Goal: Task Accomplishment & Management: Use online tool/utility

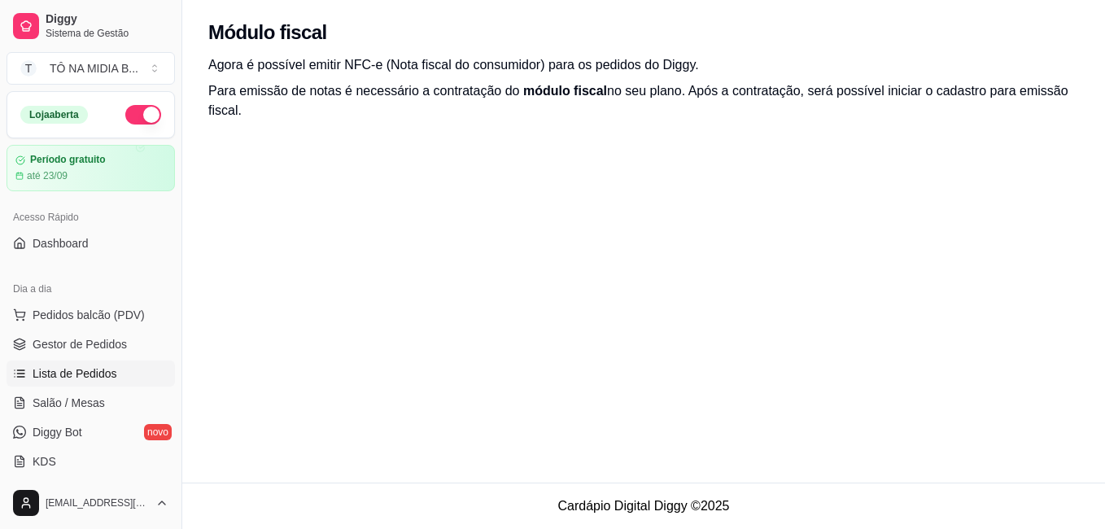
scroll to position [81, 0]
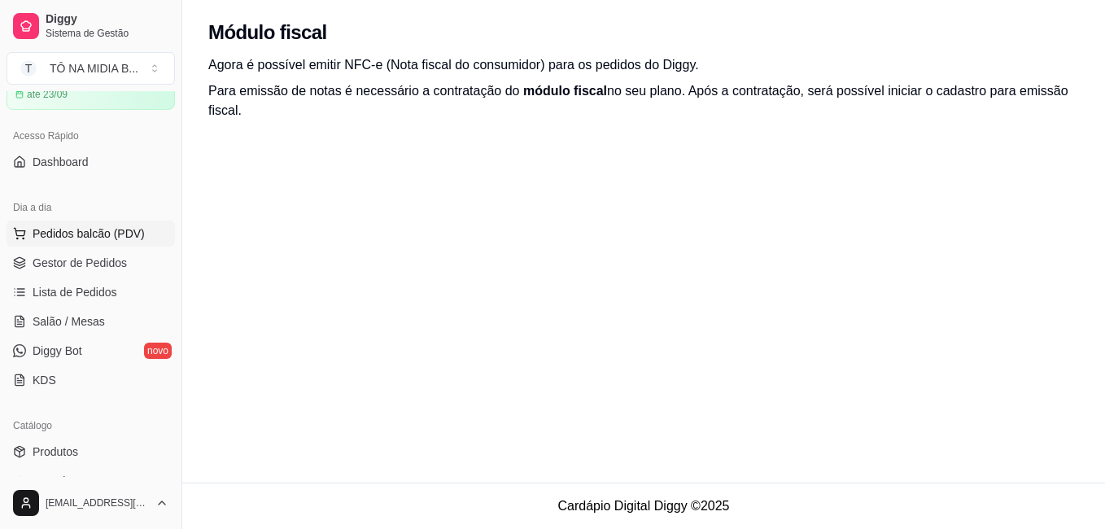
click at [77, 223] on button "Pedidos balcão (PDV)" at bounding box center [91, 234] width 168 height 26
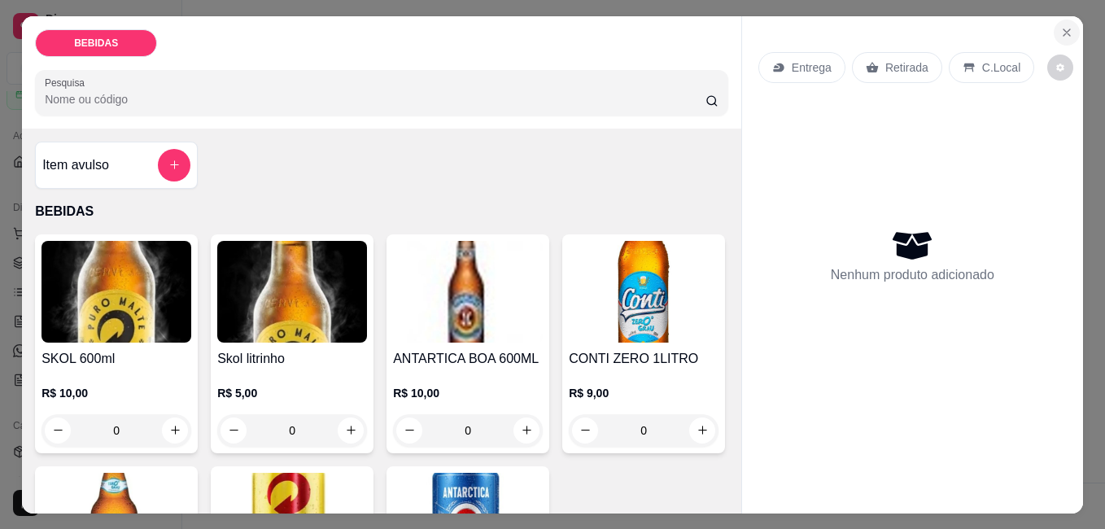
click at [1060, 26] on icon "Close" at bounding box center [1066, 32] width 13 height 13
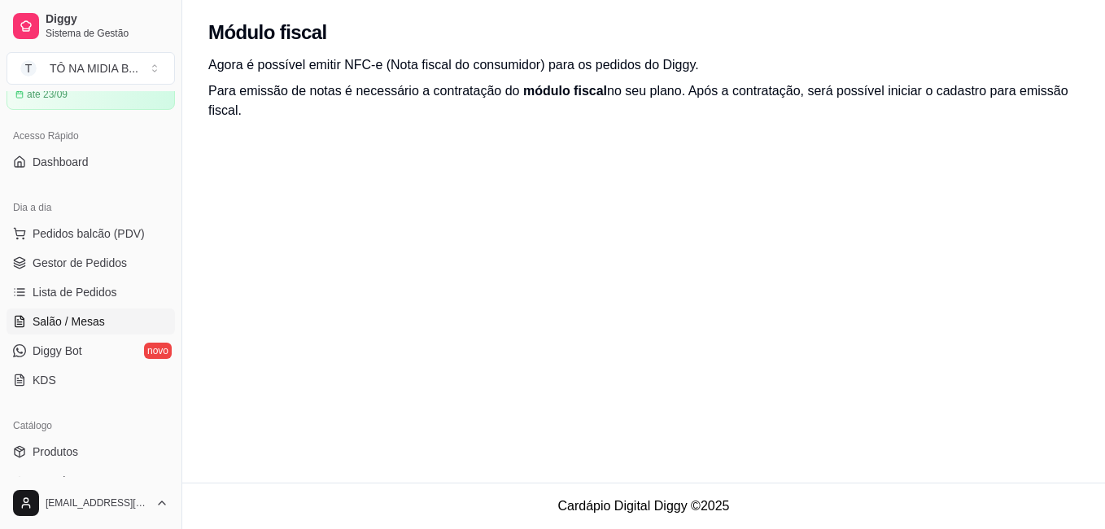
click at [111, 321] on link "Salão / Mesas" at bounding box center [91, 321] width 168 height 26
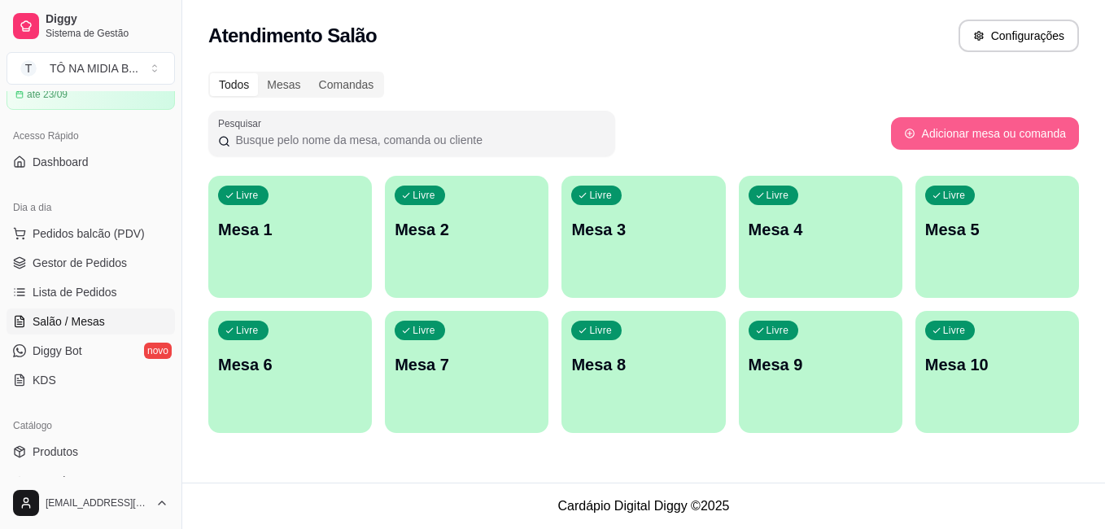
click at [979, 139] on button "Adicionar mesa ou comanda" at bounding box center [985, 133] width 188 height 33
select select "TABLE"
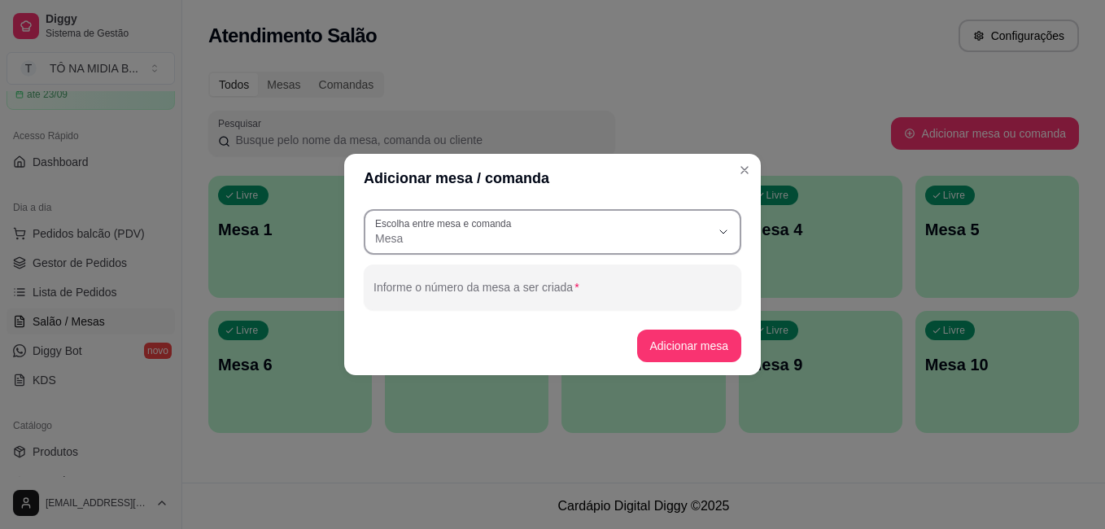
click at [380, 234] on span "Mesa" at bounding box center [542, 238] width 335 height 16
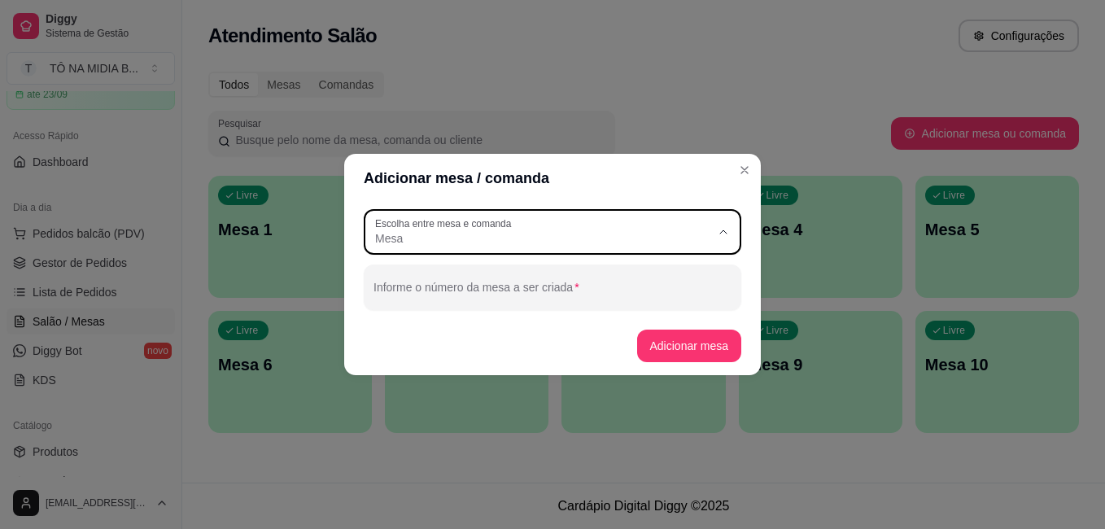
click at [391, 295] on li "Comanda" at bounding box center [553, 303] width 350 height 25
type input "CARD"
select select "CARD"
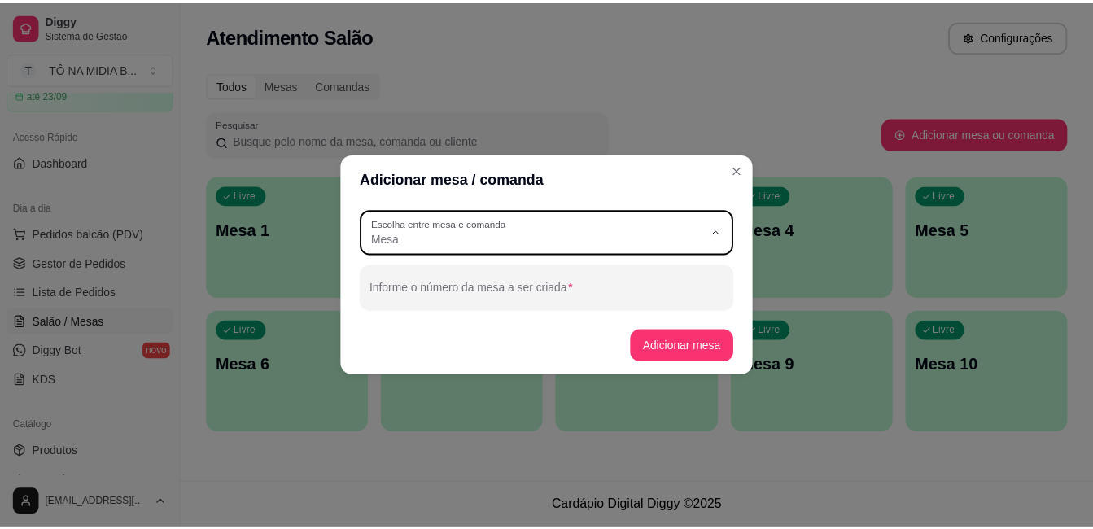
scroll to position [15, 0]
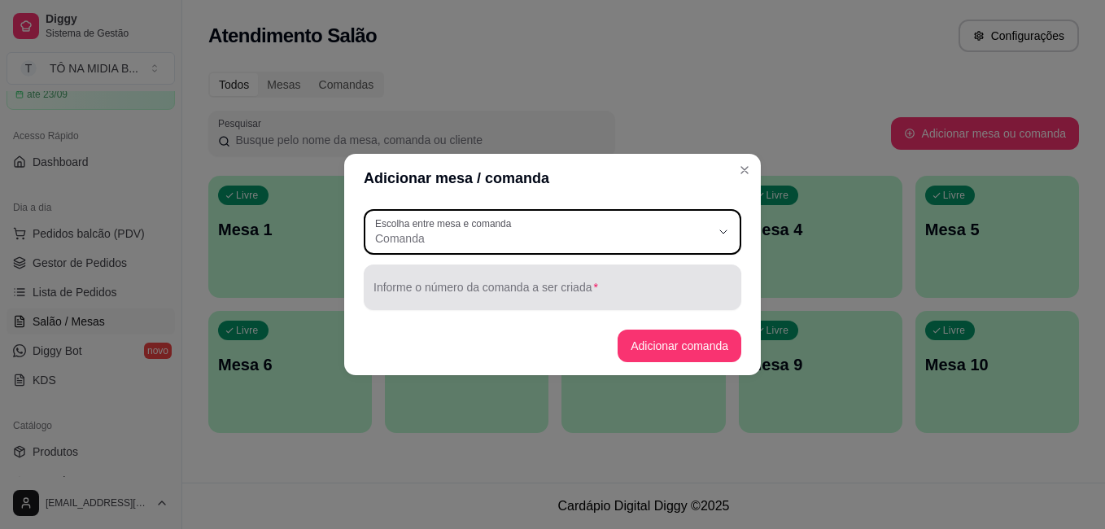
click at [427, 294] on input "Informe o número da comanda a ser criada" at bounding box center [552, 294] width 358 height 16
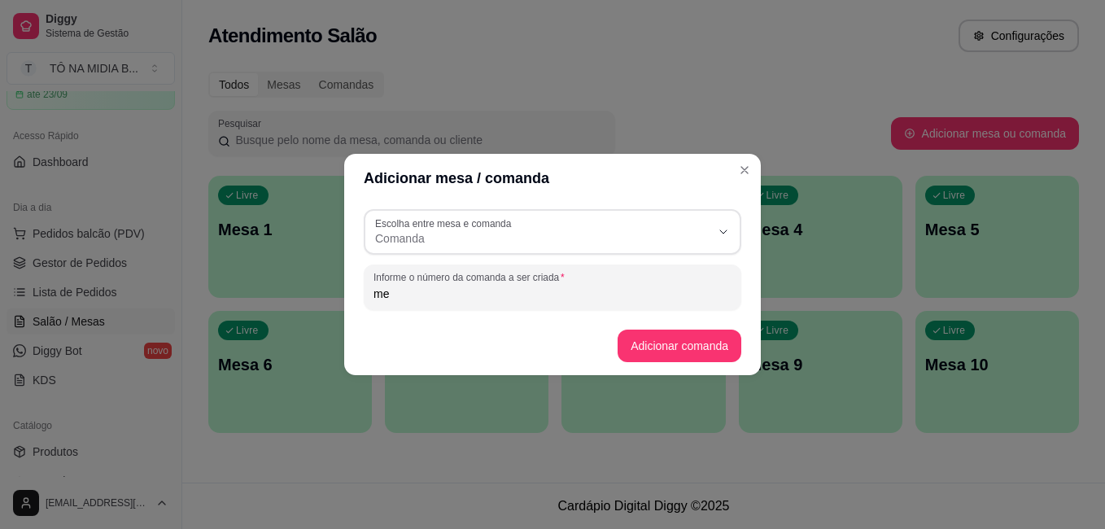
type input "m"
type input "Balcão"
click at [640, 354] on button "Adicionar comanda" at bounding box center [680, 346] width 124 height 33
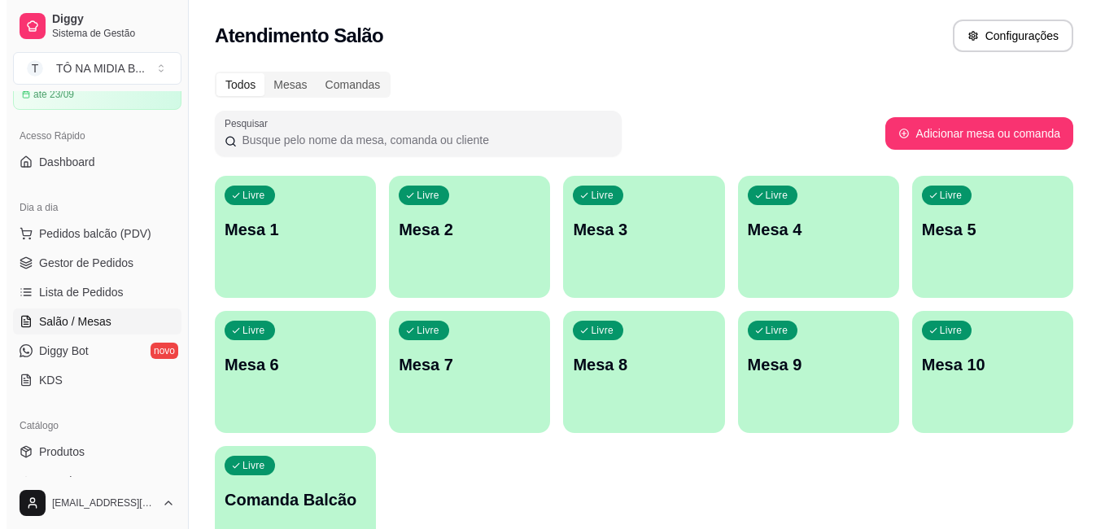
scroll to position [81, 0]
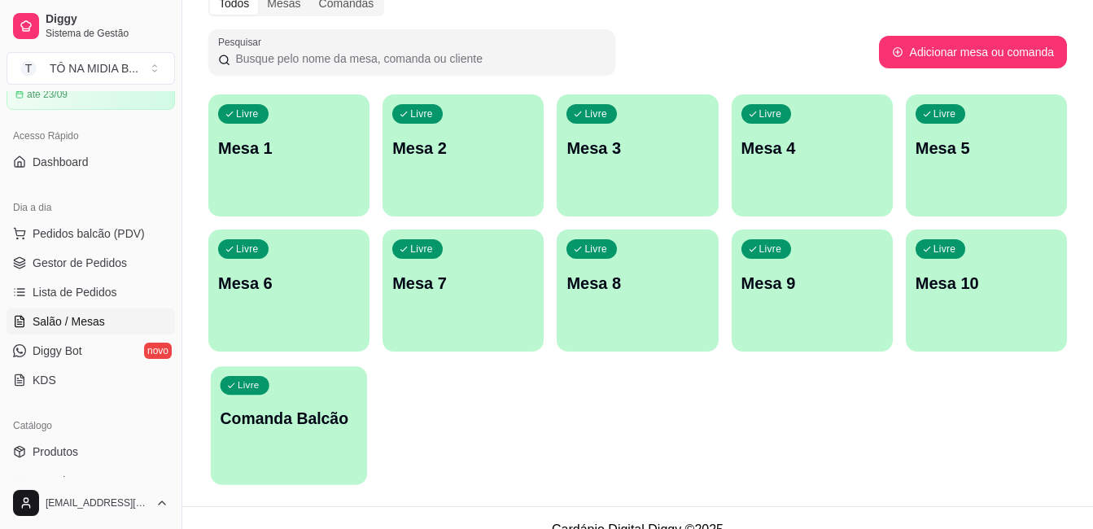
click at [333, 443] on div "Livre Comanda Balcão" at bounding box center [289, 415] width 156 height 99
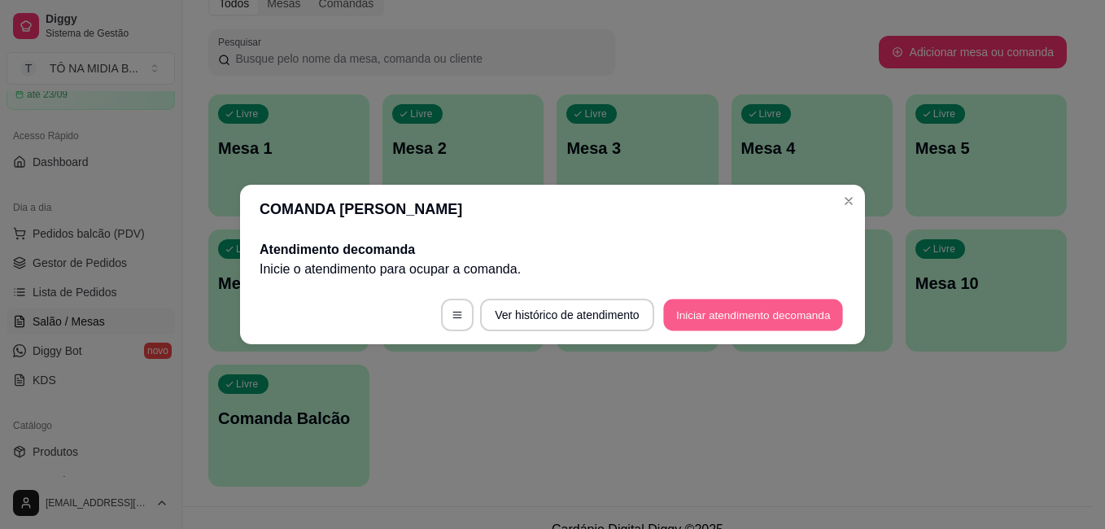
click at [732, 315] on button "Iniciar atendimento de comanda" at bounding box center [753, 315] width 180 height 32
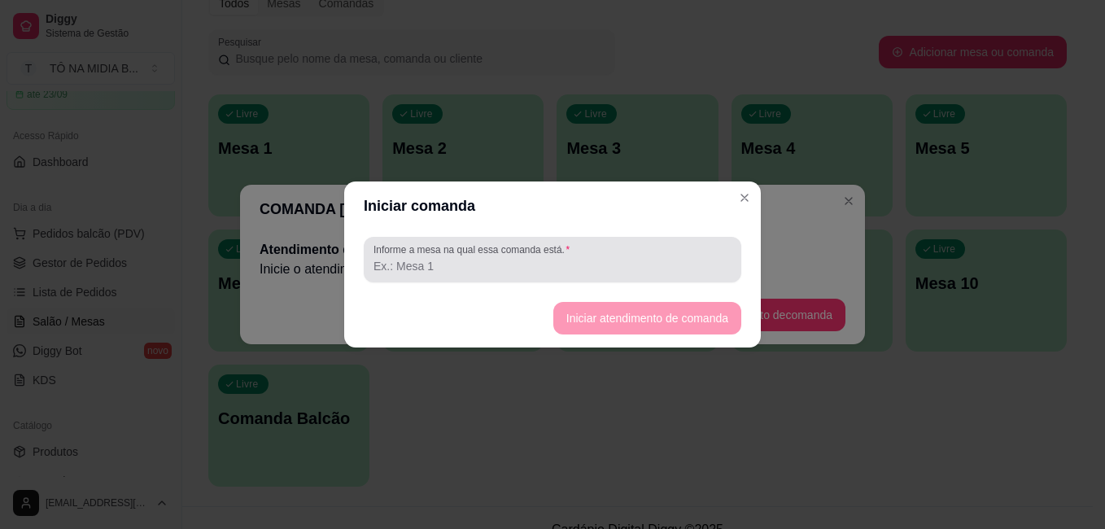
click at [574, 266] on input "Informe a mesa na qual essa comanda está." at bounding box center [552, 266] width 358 height 16
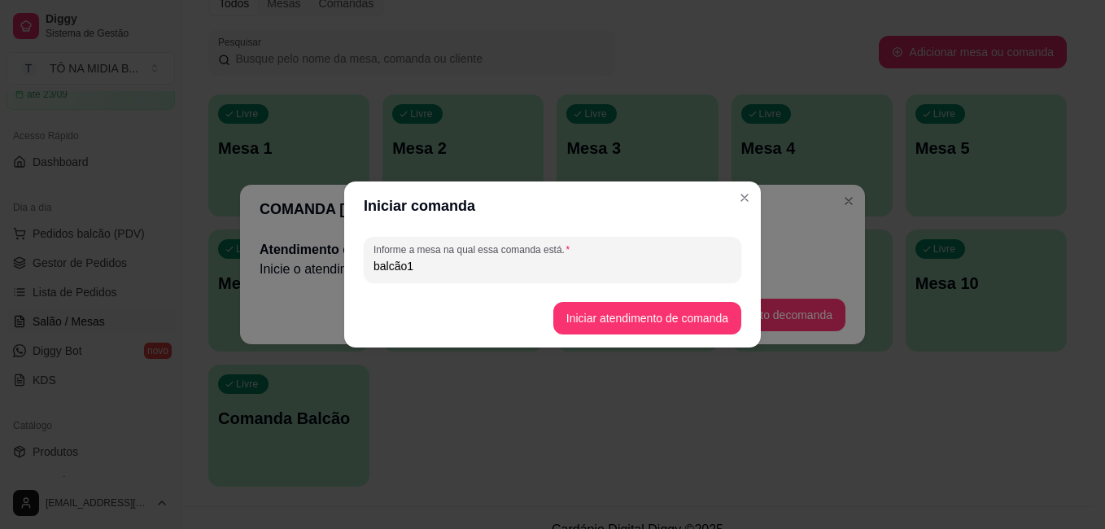
type input "balcão1"
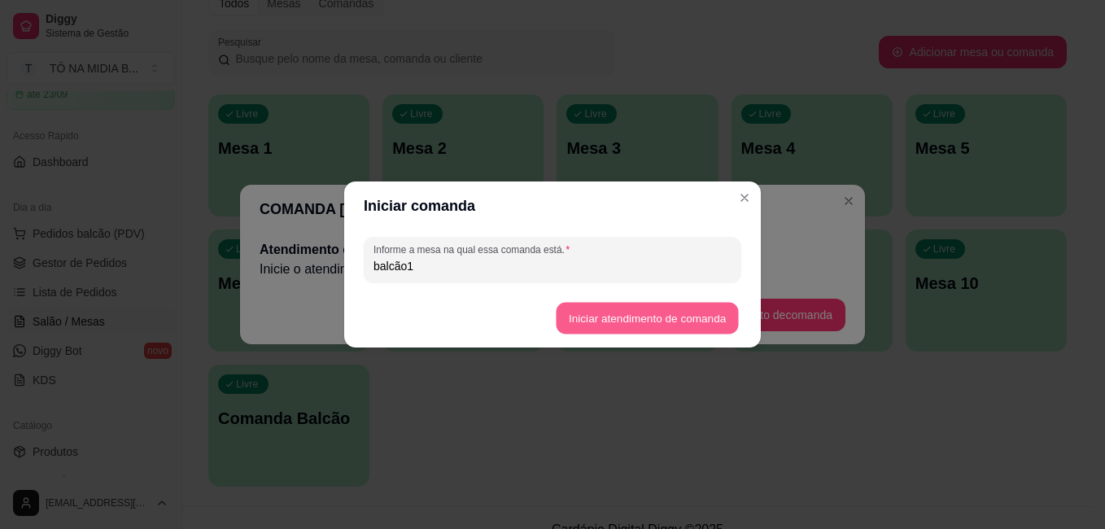
click at [657, 330] on button "Iniciar atendimento de comanda" at bounding box center [647, 319] width 182 height 32
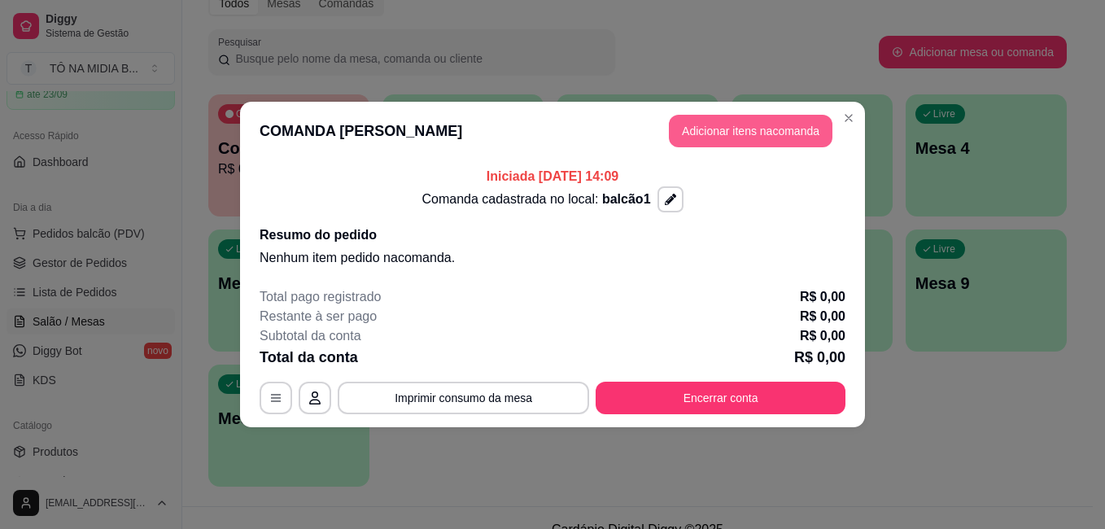
click at [756, 146] on button "Adicionar itens na comanda" at bounding box center [751, 131] width 164 height 33
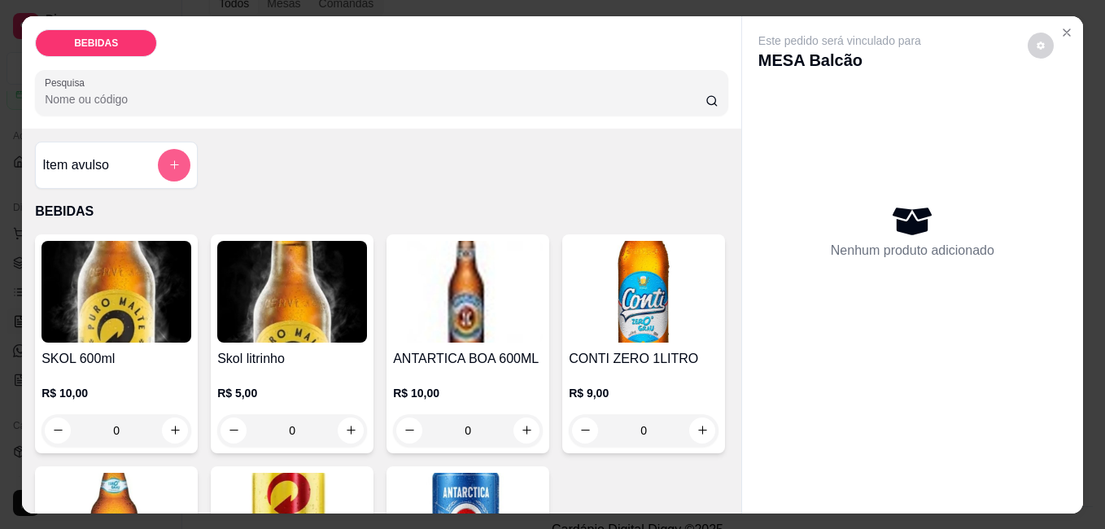
click at [168, 149] on button "add-separate-item" at bounding box center [174, 165] width 33 height 33
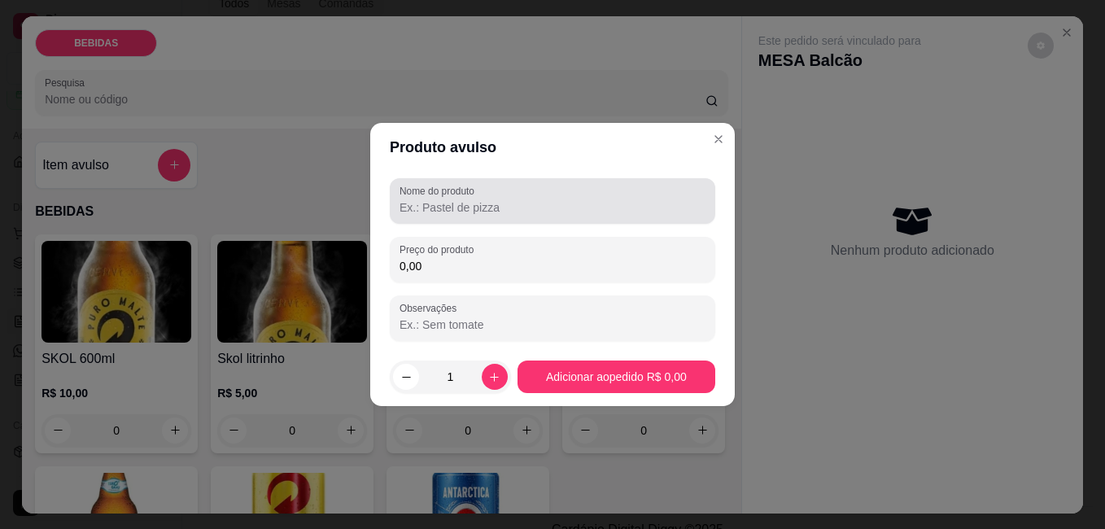
click at [481, 207] on input "Nome do produto" at bounding box center [553, 207] width 306 height 16
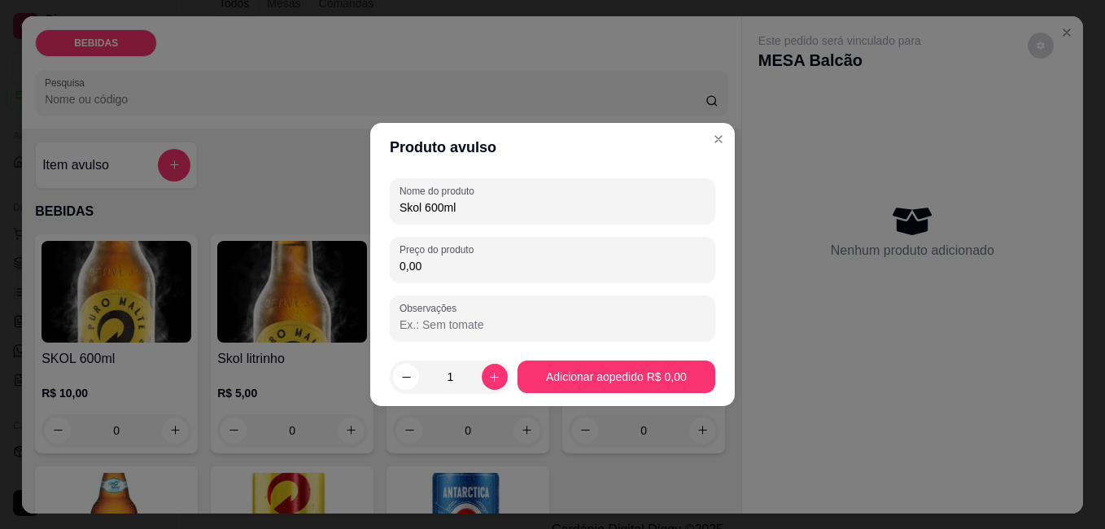
type input "Skol 600ml"
click at [509, 282] on div "Nome do produto Skol 600ml Preço do produto 0,00 Observações" at bounding box center [552, 259] width 325 height 163
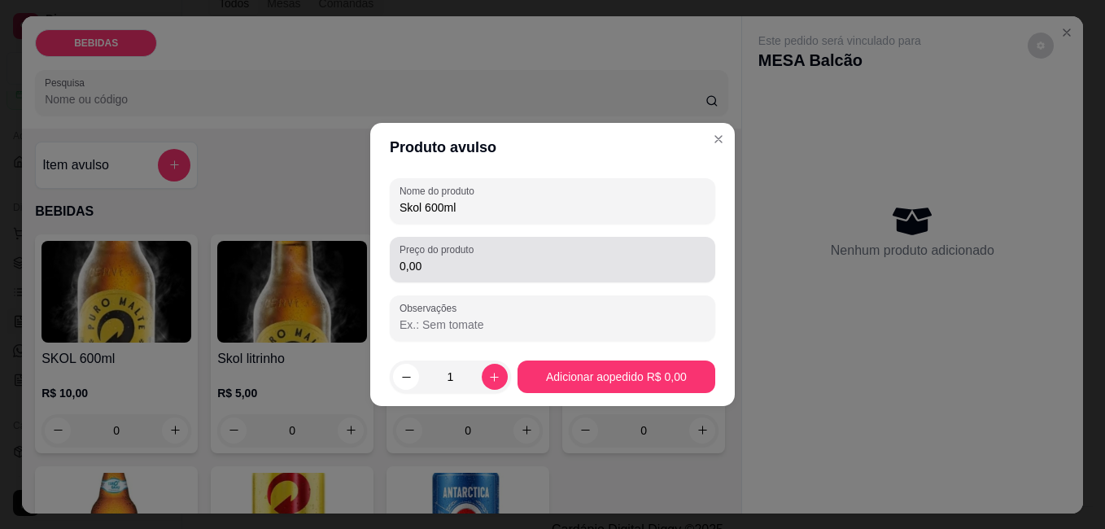
click at [505, 271] on input "0,00" at bounding box center [553, 266] width 306 height 16
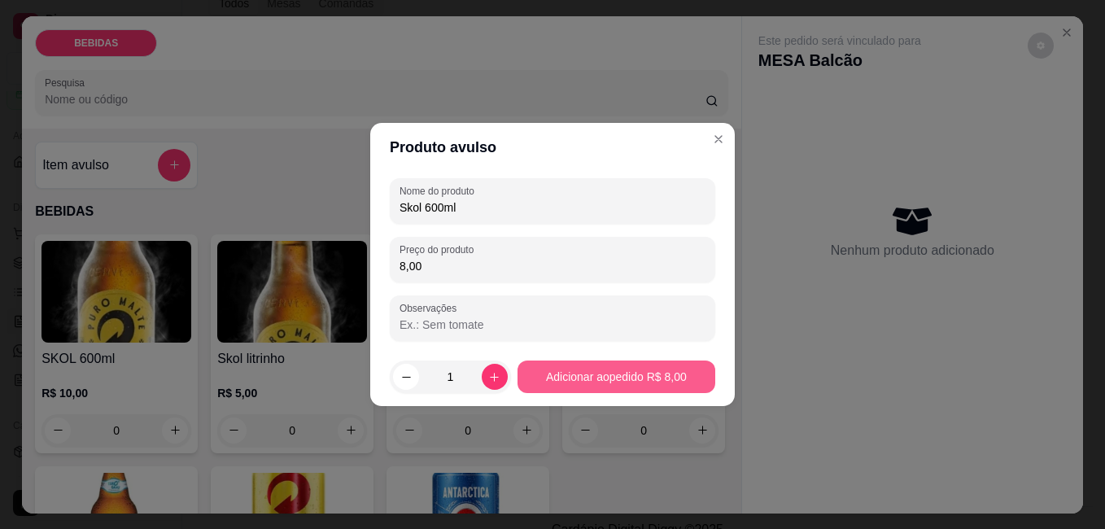
type input "8,00"
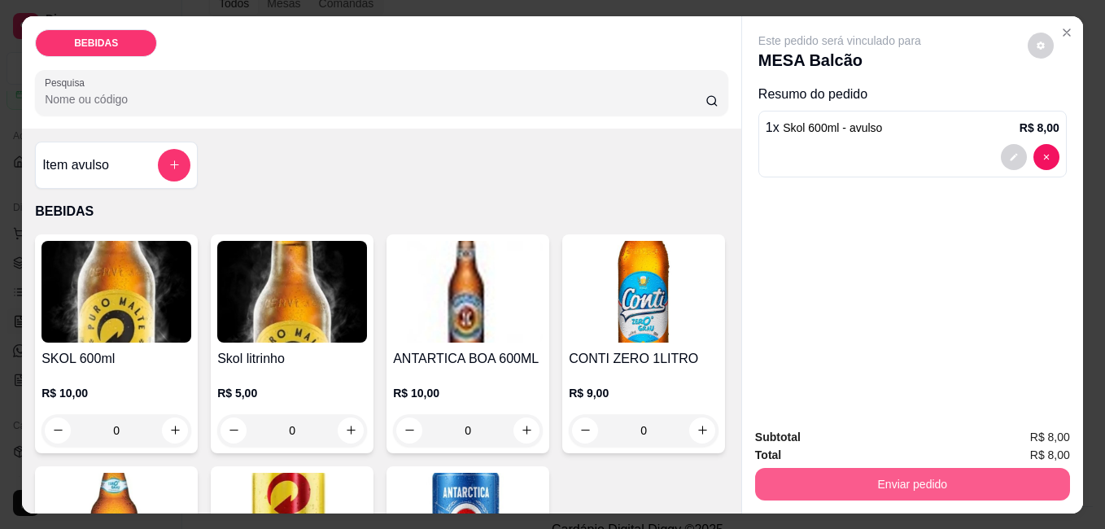
click at [866, 475] on button "Enviar pedido" at bounding box center [912, 484] width 315 height 33
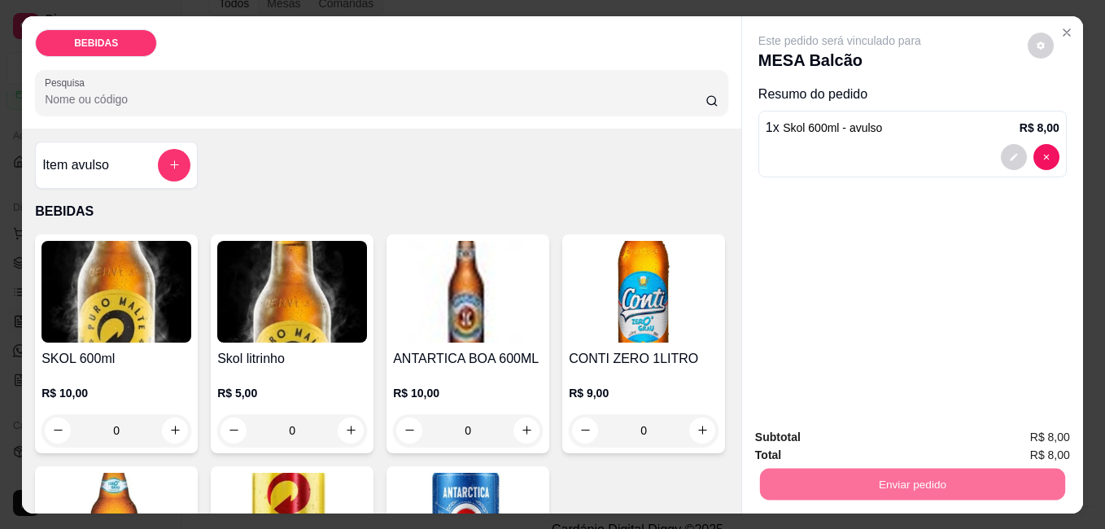
click at [1010, 435] on button "Sim, quero registrar" at bounding box center [1012, 437] width 117 height 30
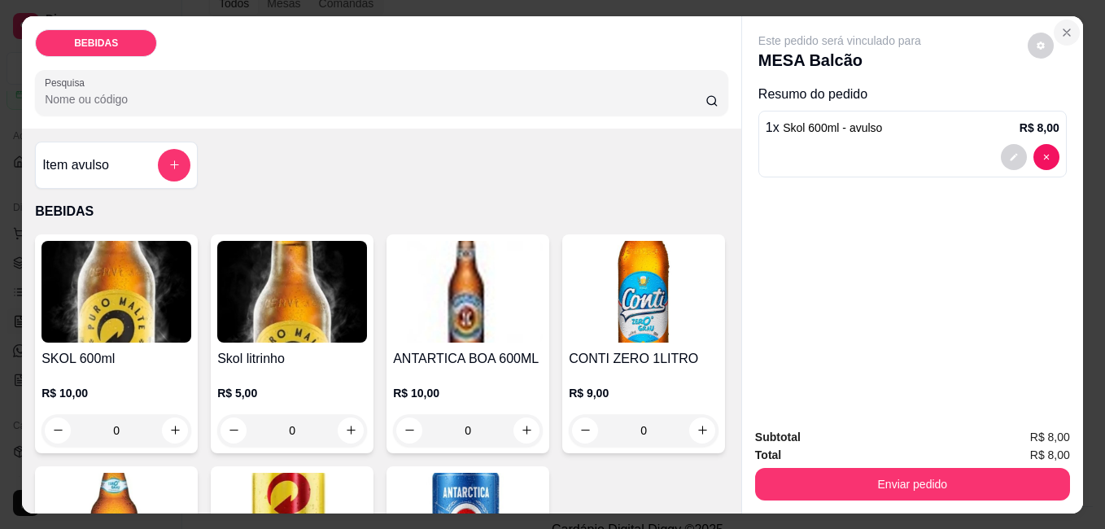
click at [1062, 34] on button "Close" at bounding box center [1067, 33] width 26 height 26
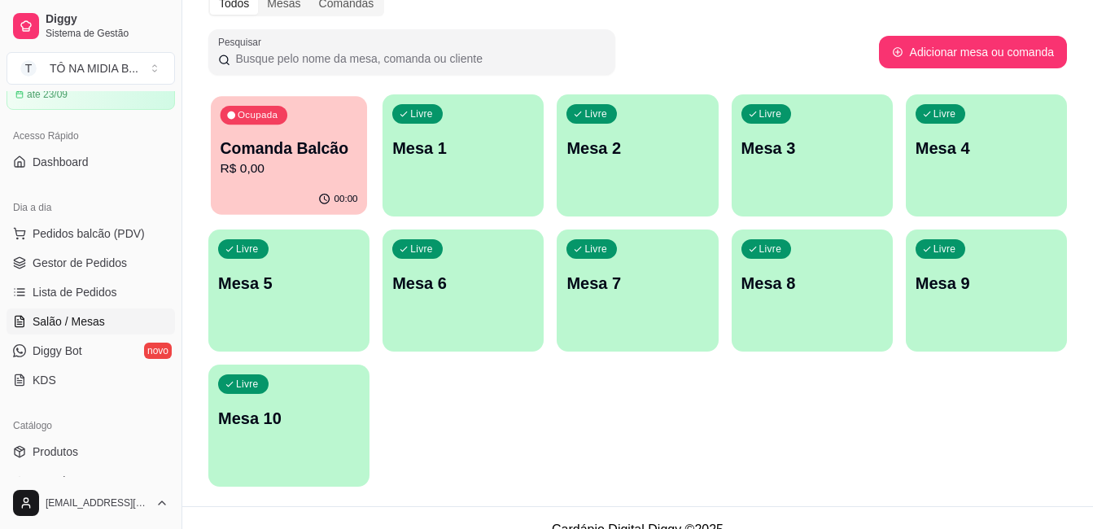
click at [310, 163] on p "R$ 0,00" at bounding box center [290, 168] width 138 height 19
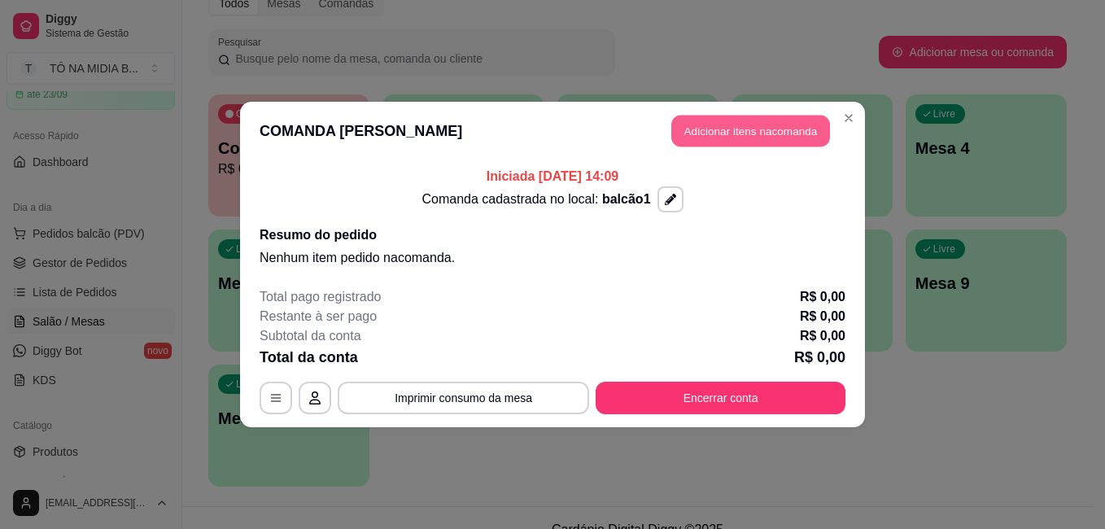
click at [736, 130] on button "Adicionar itens na comanda" at bounding box center [750, 132] width 159 height 32
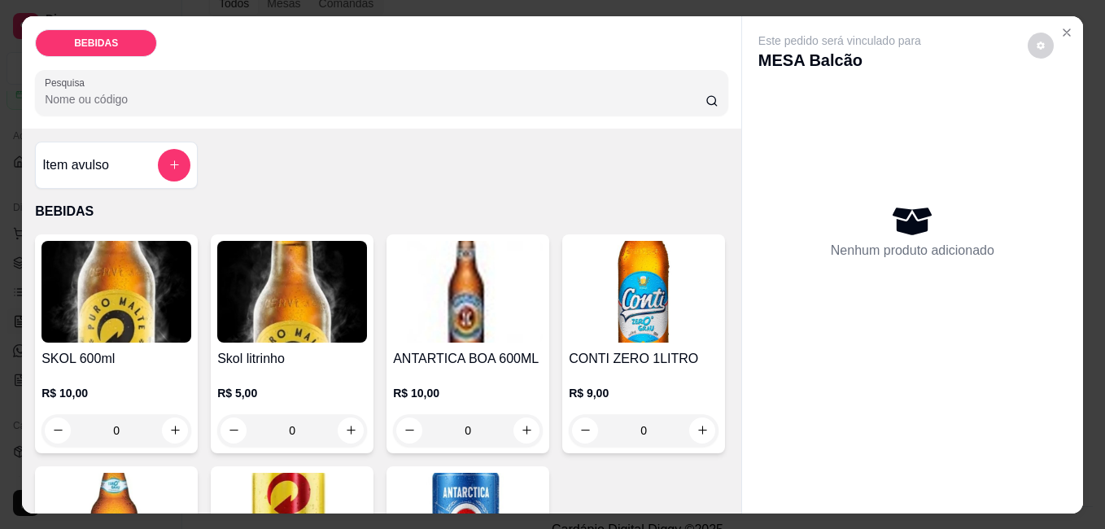
click at [158, 150] on button "add-separate-item" at bounding box center [174, 165] width 33 height 33
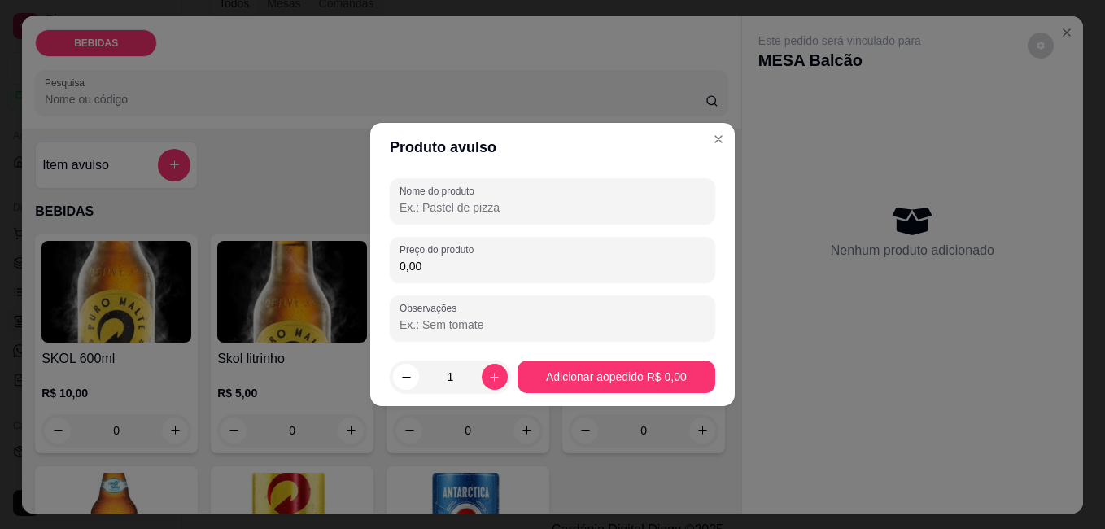
click at [469, 224] on div "Nome do produto Preço do produto 0,00 Observações" at bounding box center [552, 259] width 325 height 163
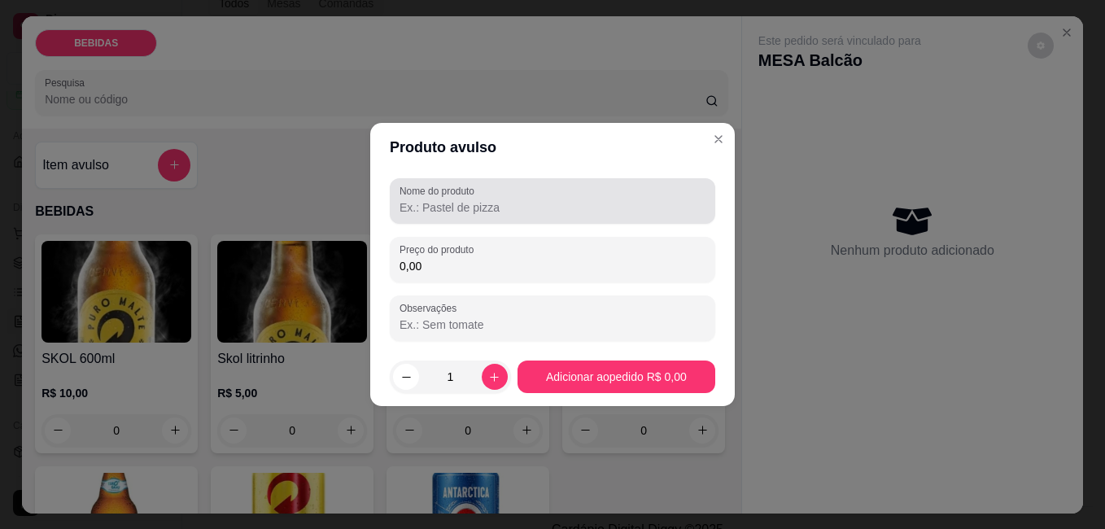
click at [472, 211] on input "Nome do produto" at bounding box center [553, 207] width 306 height 16
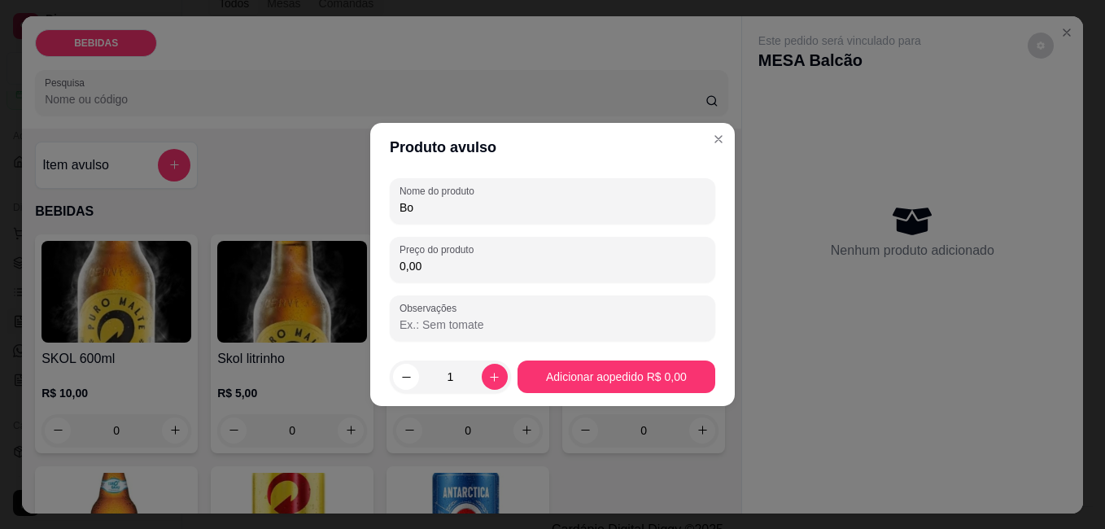
type input "B"
type input "Skol 60"
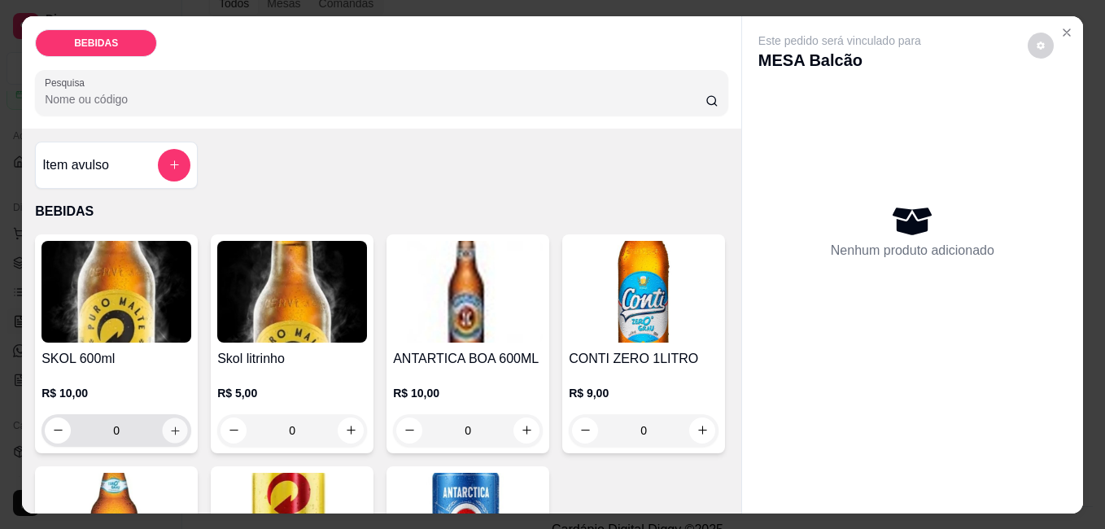
click at [171, 427] on icon "increase-product-quantity" at bounding box center [175, 430] width 8 height 8
type input "1"
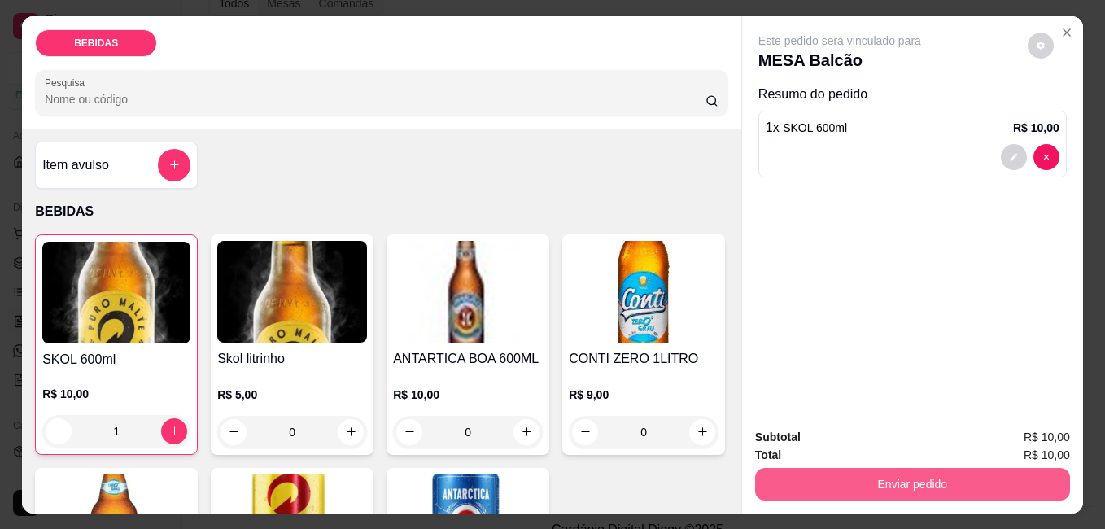
click at [919, 475] on button "Enviar pedido" at bounding box center [912, 484] width 315 height 33
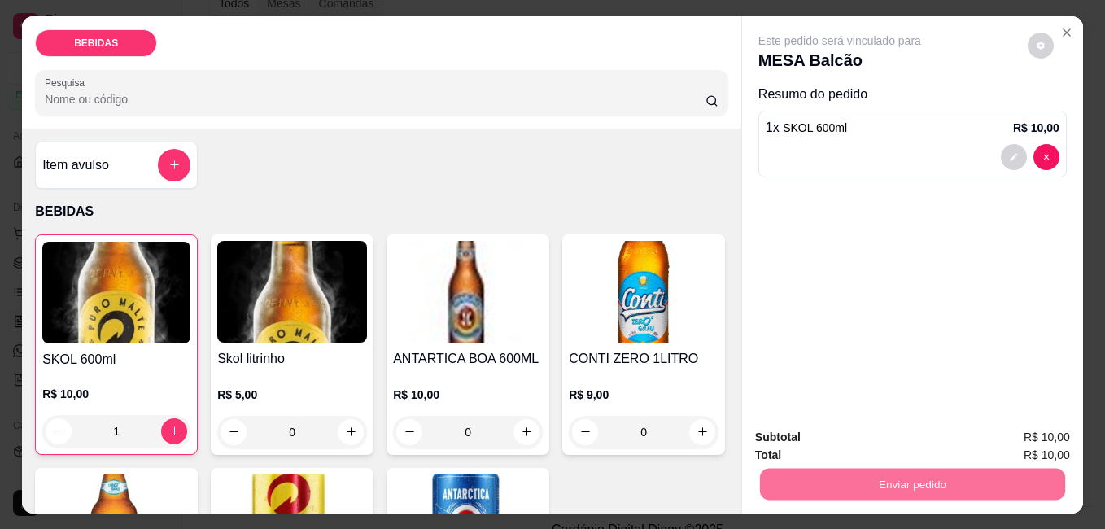
click at [888, 441] on button "Não registrar e enviar pedido" at bounding box center [858, 437] width 169 height 31
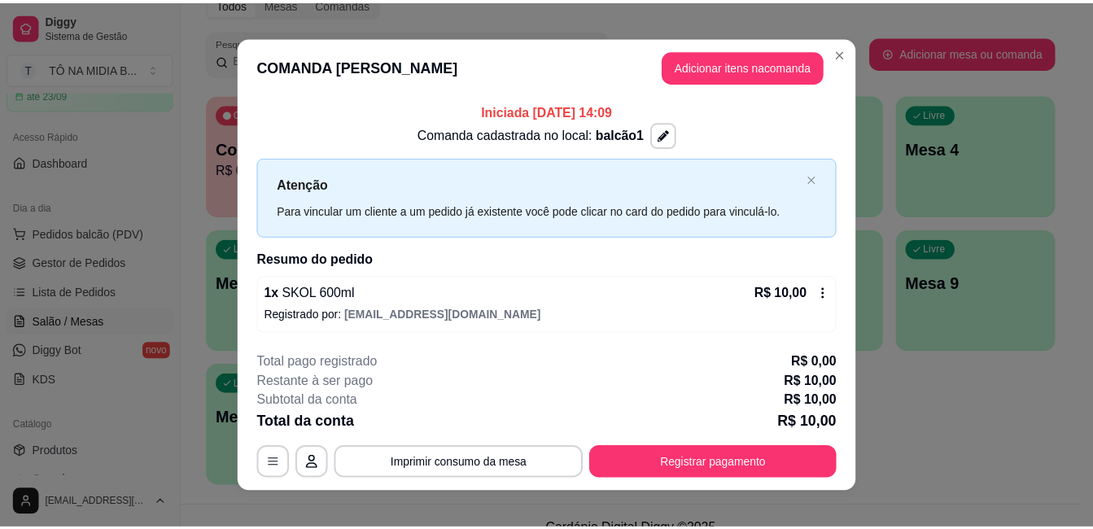
scroll to position [15, 0]
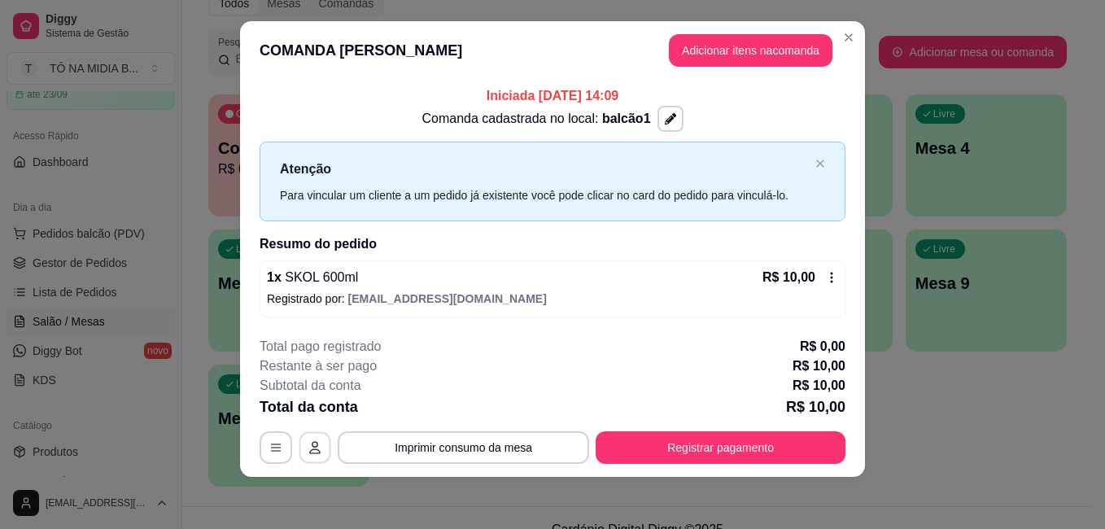
click at [312, 449] on icon "button" at bounding box center [314, 447] width 11 height 13
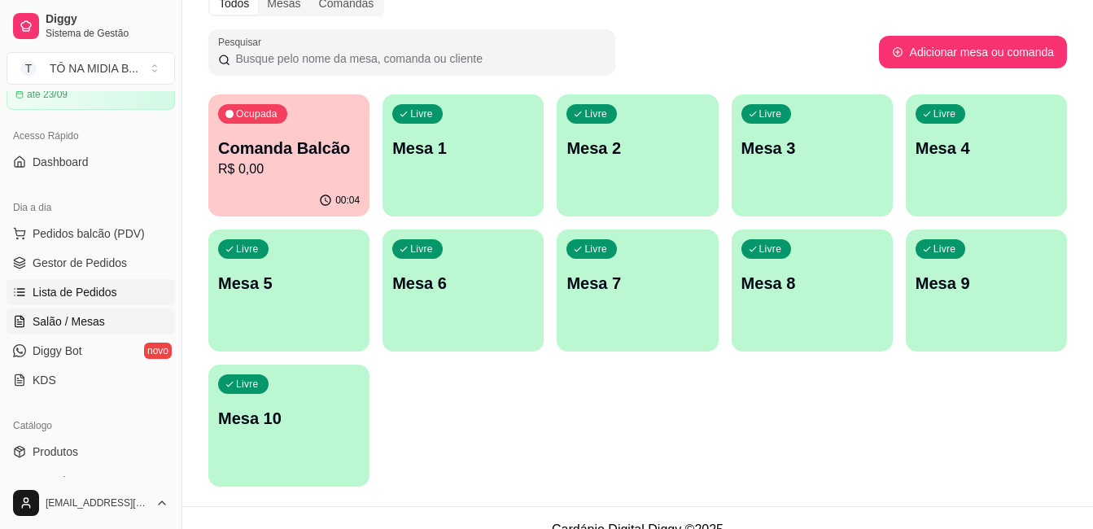
click at [102, 293] on span "Lista de Pedidos" at bounding box center [75, 292] width 85 height 16
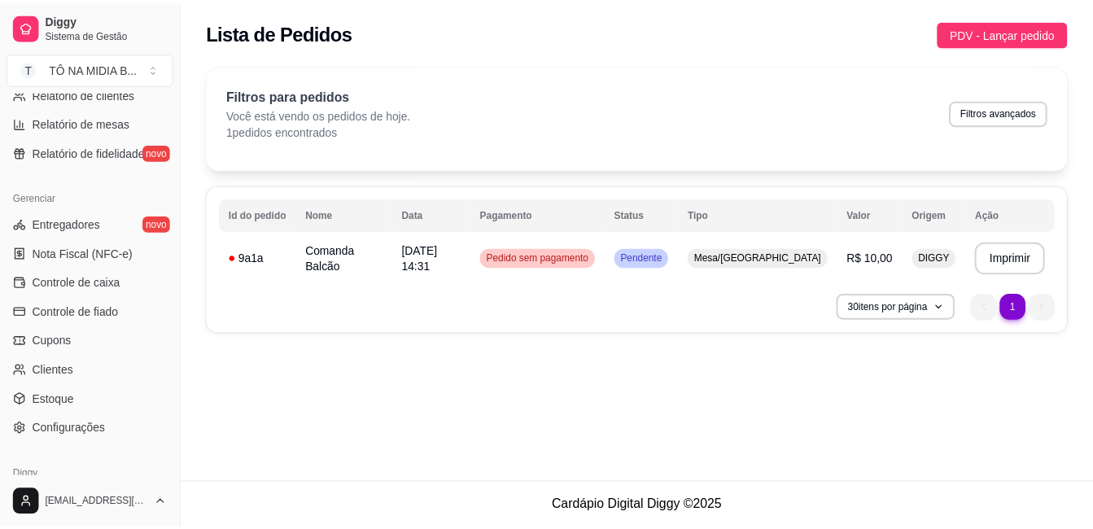
scroll to position [642, 0]
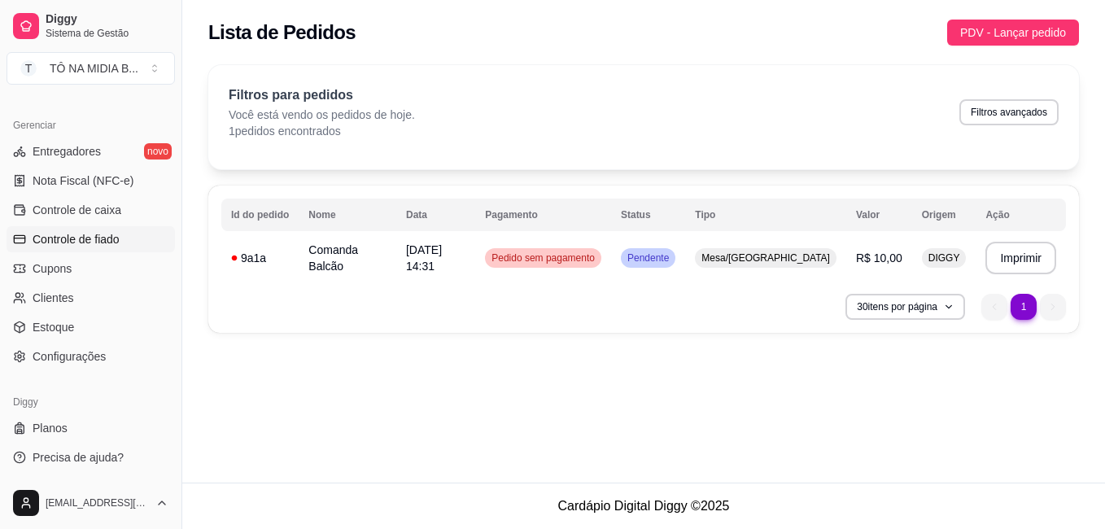
click at [106, 238] on span "Controle de fiado" at bounding box center [76, 239] width 87 height 16
